Goal: Find specific page/section: Find specific page/section

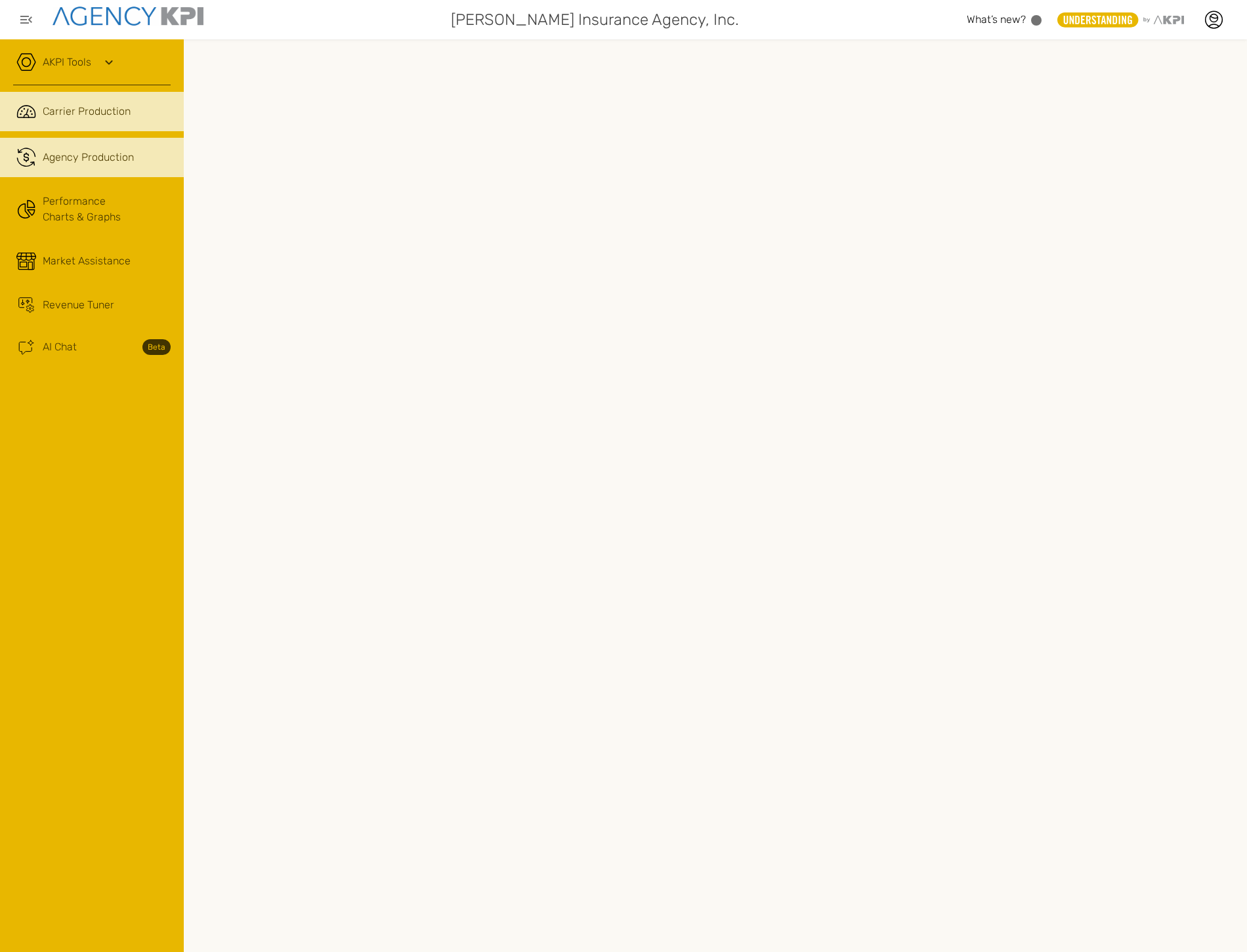
click at [81, 168] on link ".cls-1{fill:none;stroke:#221f20;stroke-linecap:round;stroke-linejoin:round;stro…" at bounding box center [92, 157] width 184 height 40
click at [95, 127] on link ".cls-1{fill:none;stroke:#221f20;stroke-linecap:round;stroke-linejoin:round;stro…" at bounding box center [92, 112] width 184 height 40
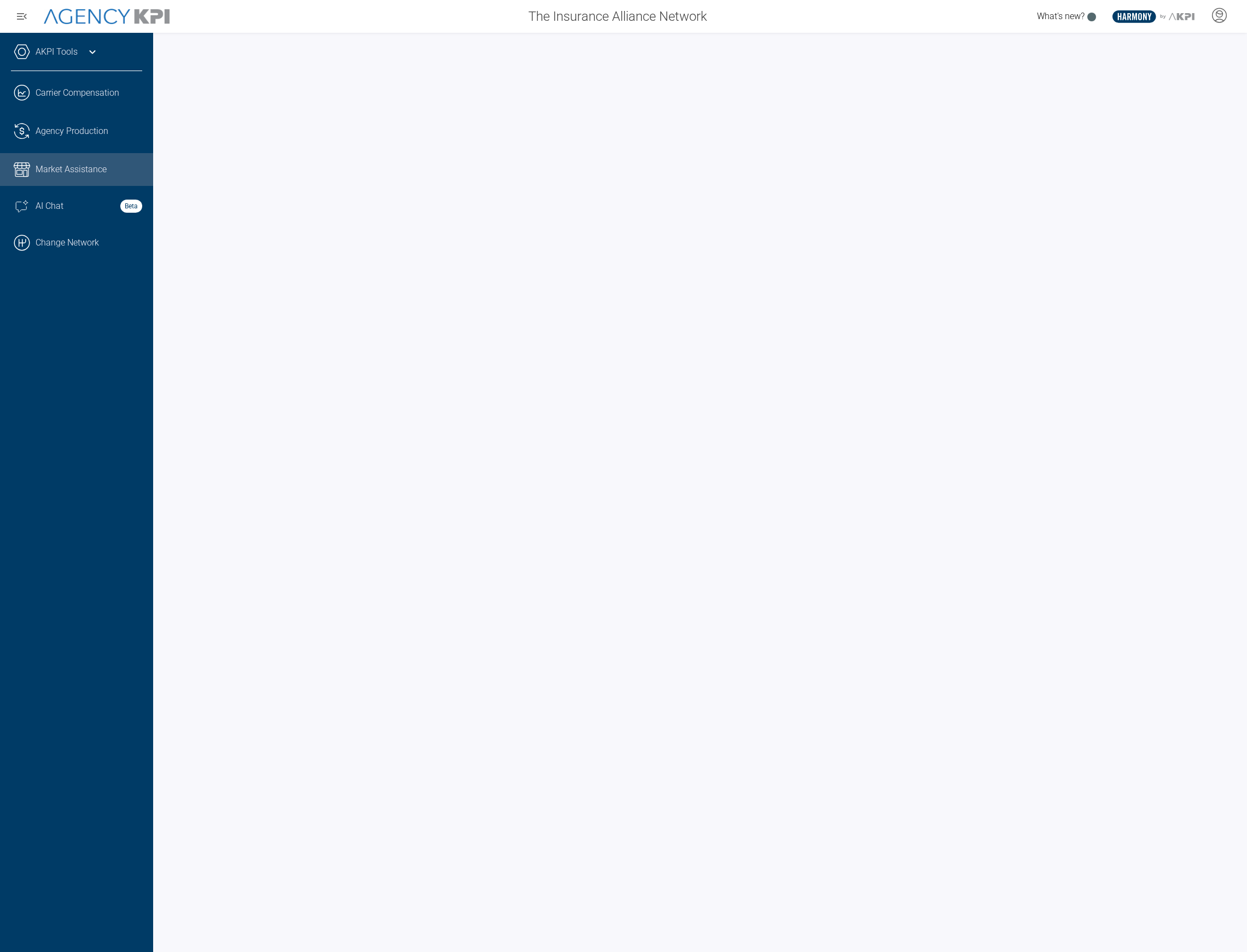
click at [110, 57] on div "AKPI Tools" at bounding box center [77, 57] width 131 height 28
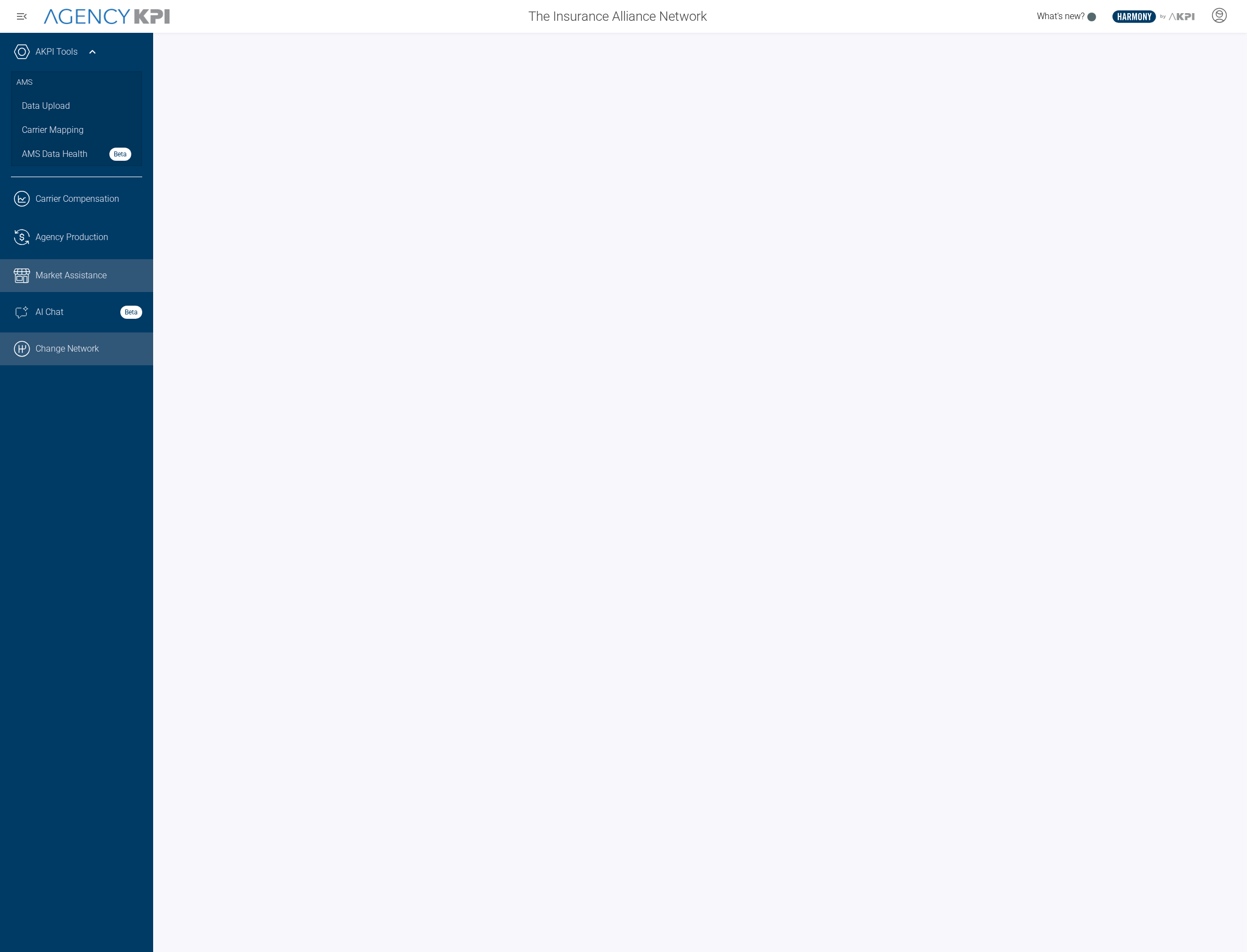
click at [72, 338] on link ".cls-1{fill:none;stroke:#000;stroke-linecap:round;stroke-linejoin:round;stroke-…" at bounding box center [77, 349] width 153 height 33
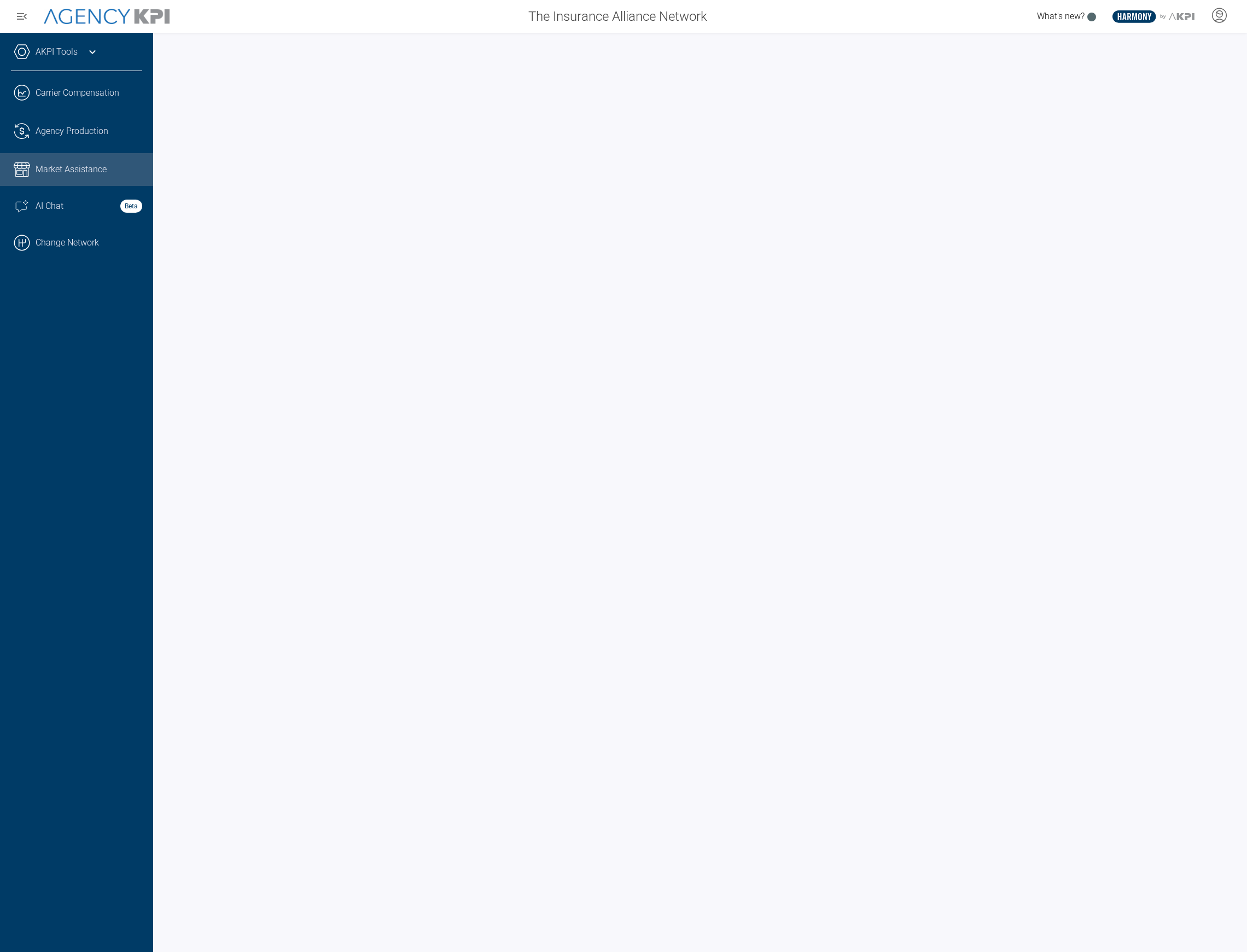
click at [123, 47] on div "AKPI Tools" at bounding box center [77, 57] width 131 height 28
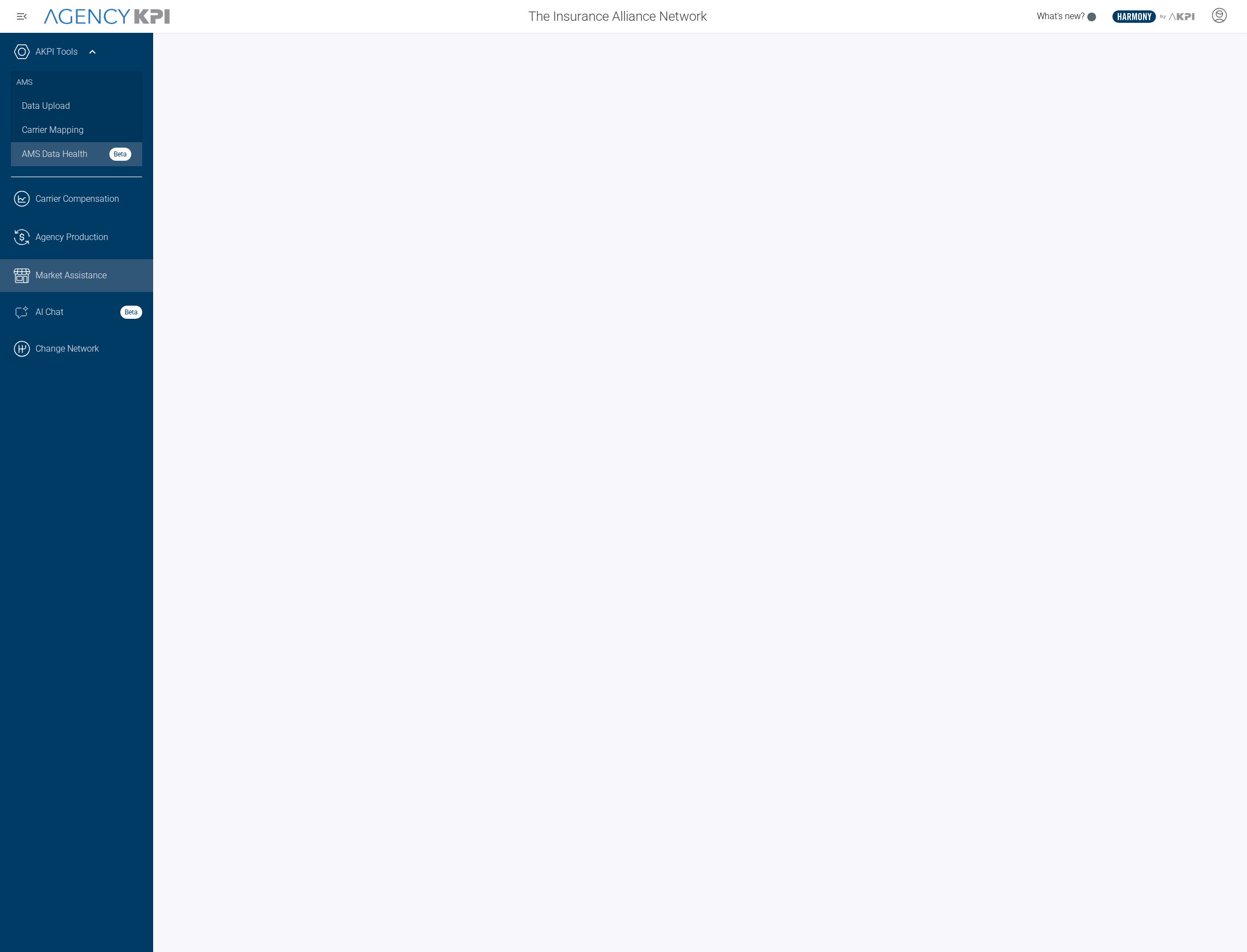
click at [62, 154] on span "AMS Data Health" at bounding box center [55, 154] width 66 height 13
click at [69, 342] on link ".cls-1{fill:none;stroke:#000;stroke-linecap:round;stroke-linejoin:round;stroke-…" at bounding box center [77, 349] width 153 height 33
